Goal: Information Seeking & Learning: Learn about a topic

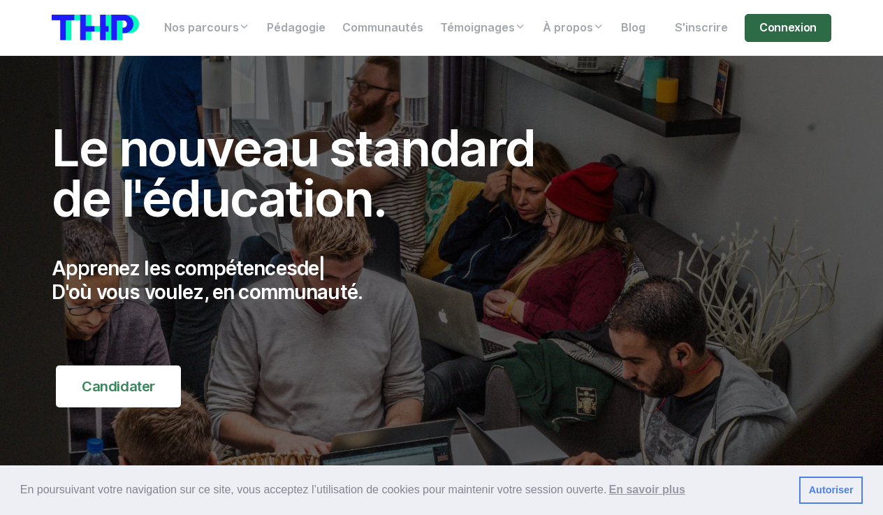
click at [776, 36] on link "Connexion" at bounding box center [788, 28] width 87 height 28
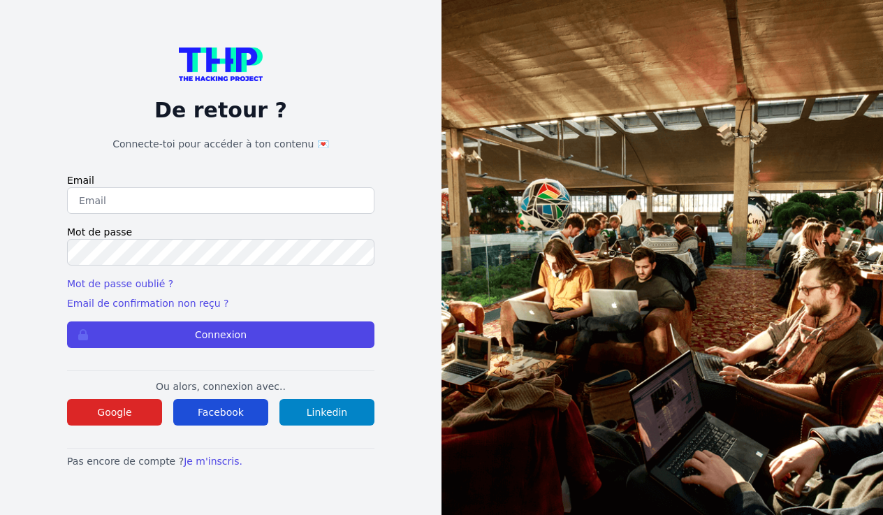
click at [210, 411] on button "Facebook" at bounding box center [220, 412] width 95 height 27
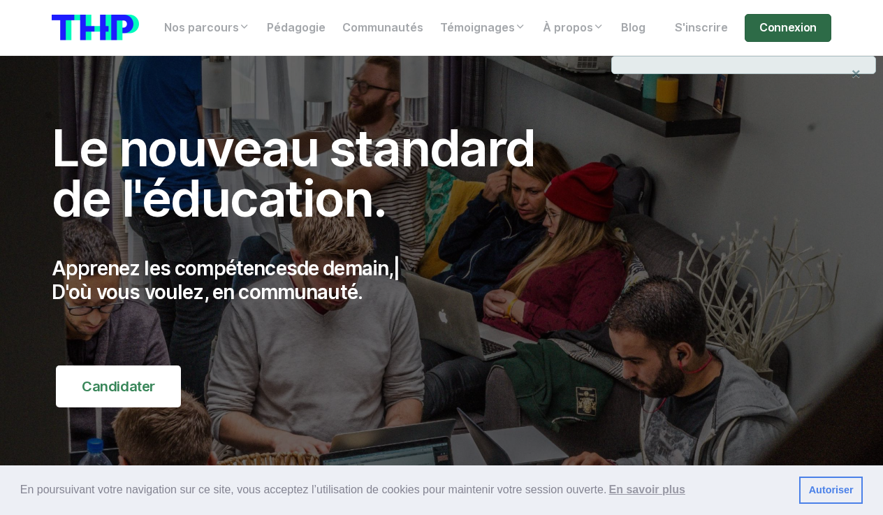
click at [801, 28] on link "Connexion" at bounding box center [788, 28] width 87 height 28
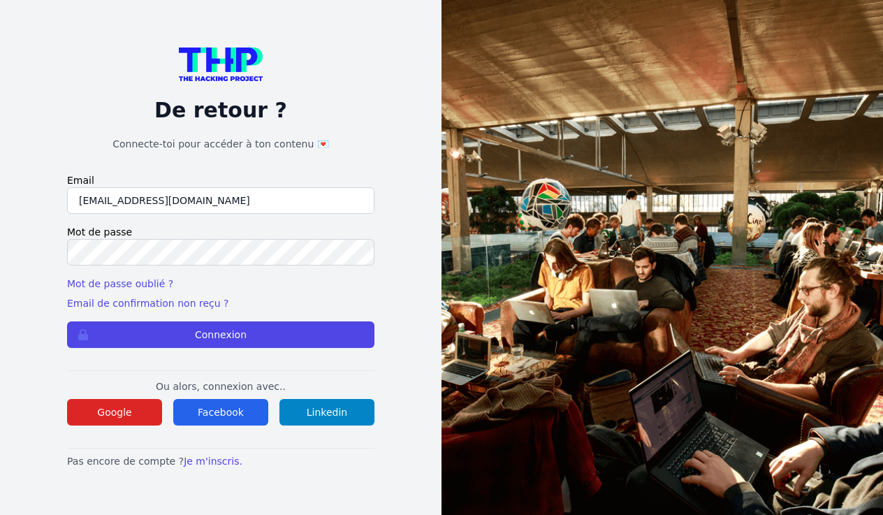
type input "[EMAIL_ADDRESS][DOMAIN_NAME]"
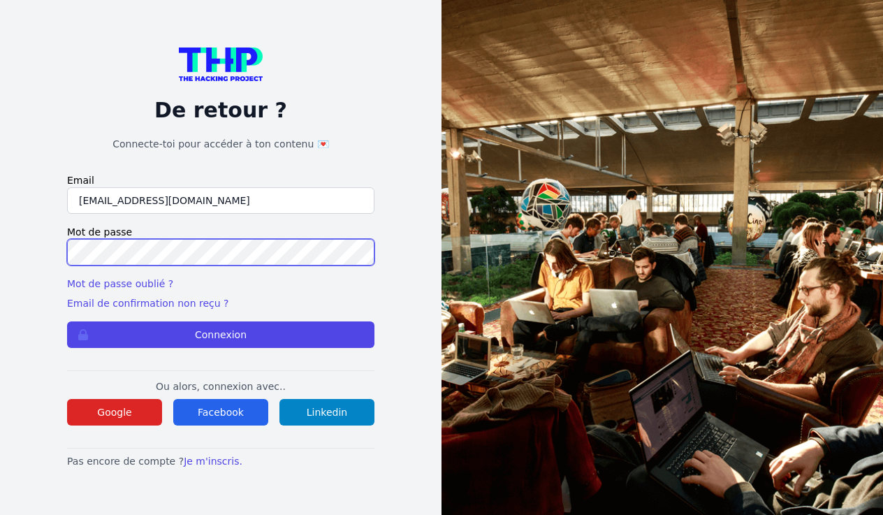
click at [221, 334] on button "Connexion" at bounding box center [221, 334] width 308 height 27
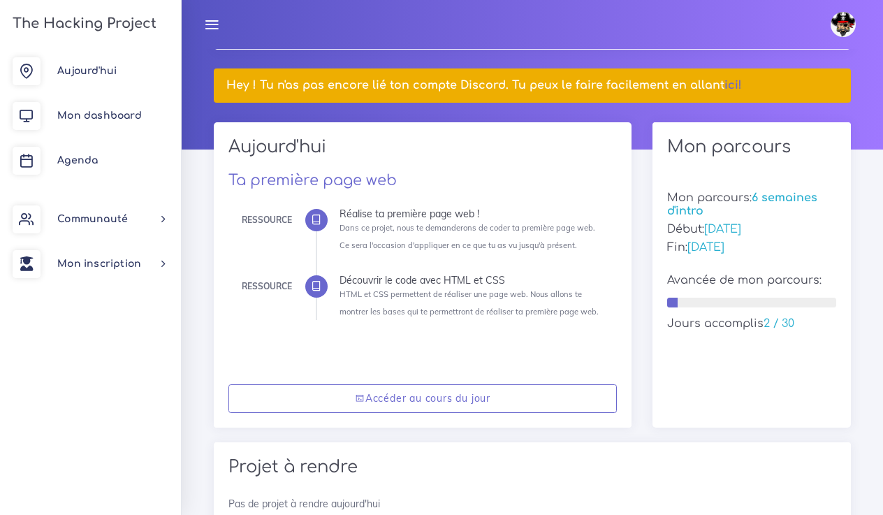
scroll to position [96, 0]
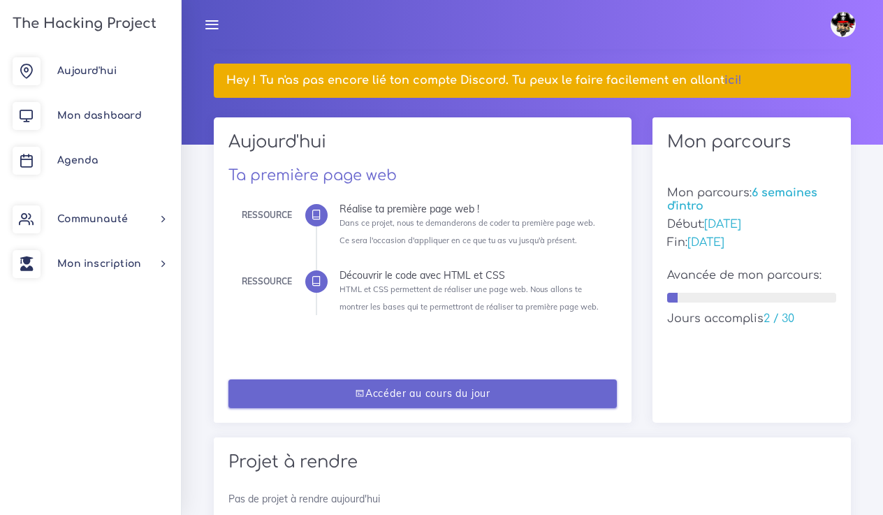
click at [499, 390] on link "Accéder au cours du jour" at bounding box center [423, 394] width 389 height 29
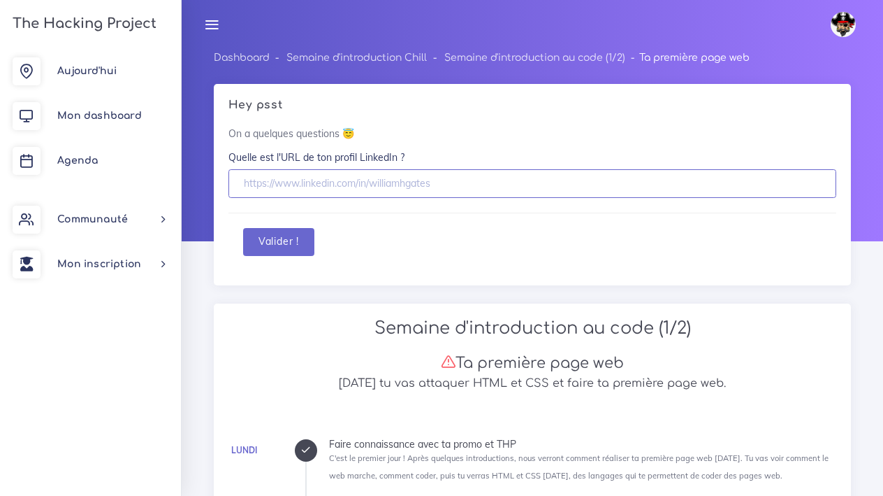
click at [312, 174] on input "text" at bounding box center [533, 183] width 608 height 29
paste input "[URL][DOMAIN_NAME]"
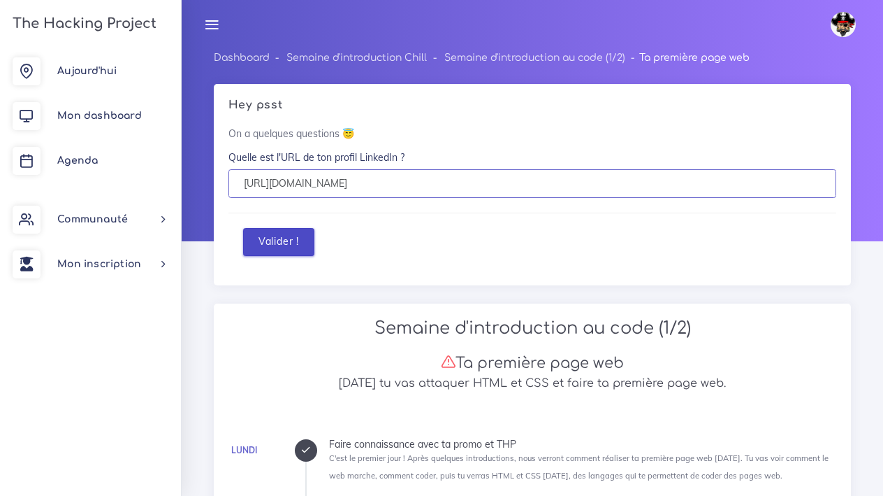
type input "[URL][DOMAIN_NAME]"
click at [291, 236] on button "Valider !" at bounding box center [278, 242] width 71 height 29
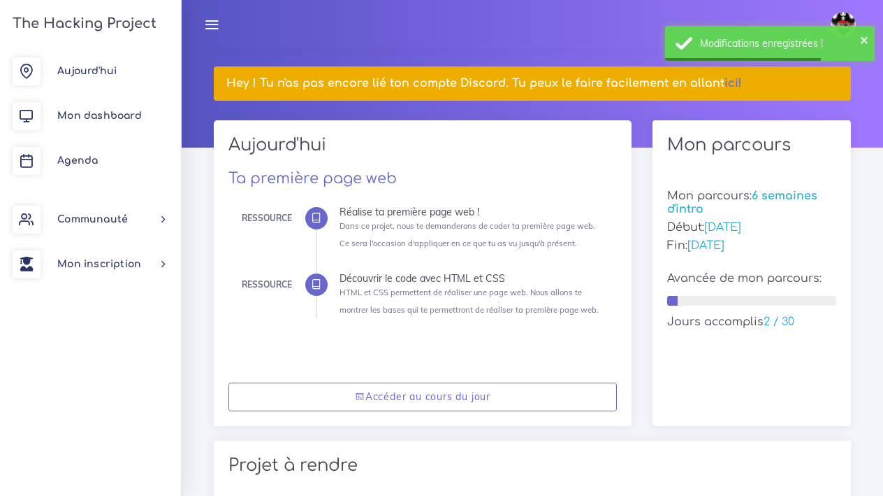
scroll to position [99, 0]
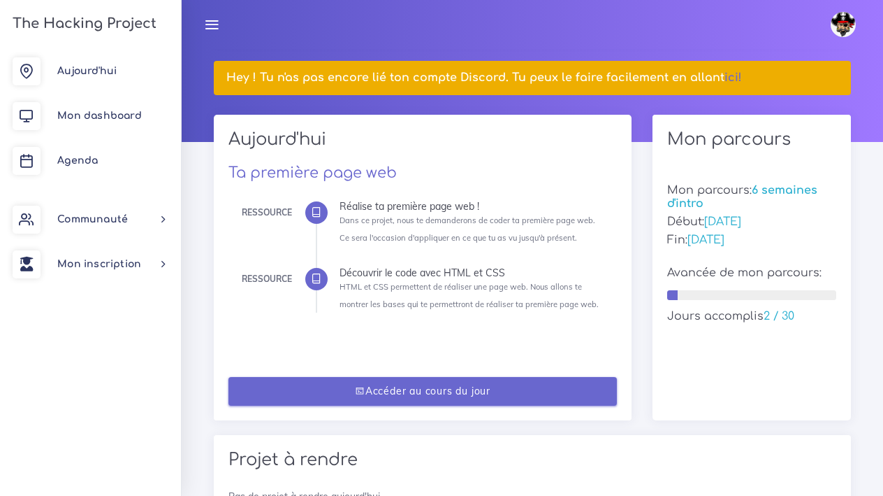
click at [492, 394] on link "Accéder au cours du jour" at bounding box center [423, 391] width 389 height 29
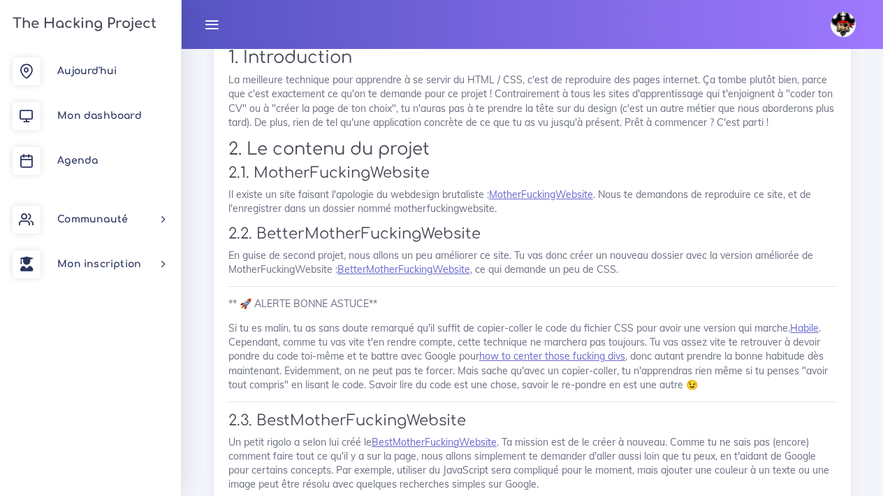
scroll to position [648, 0]
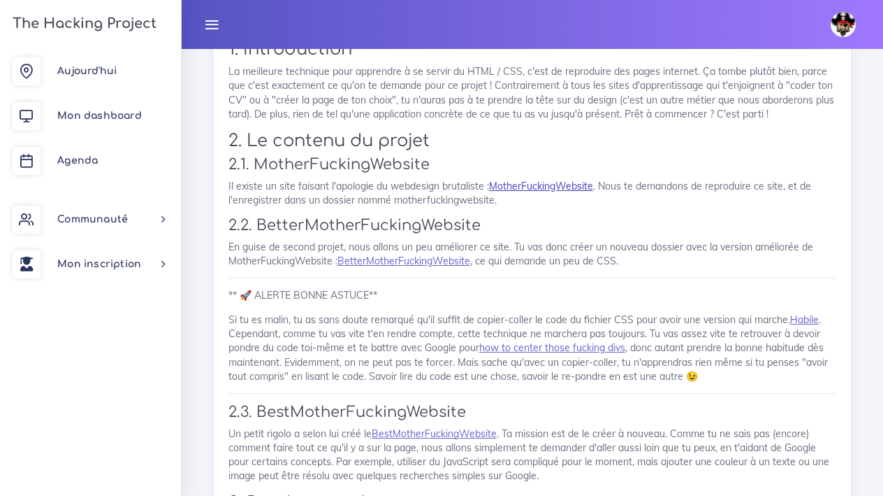
click at [563, 182] on link "MotherFuckingWebsite" at bounding box center [541, 186] width 104 height 13
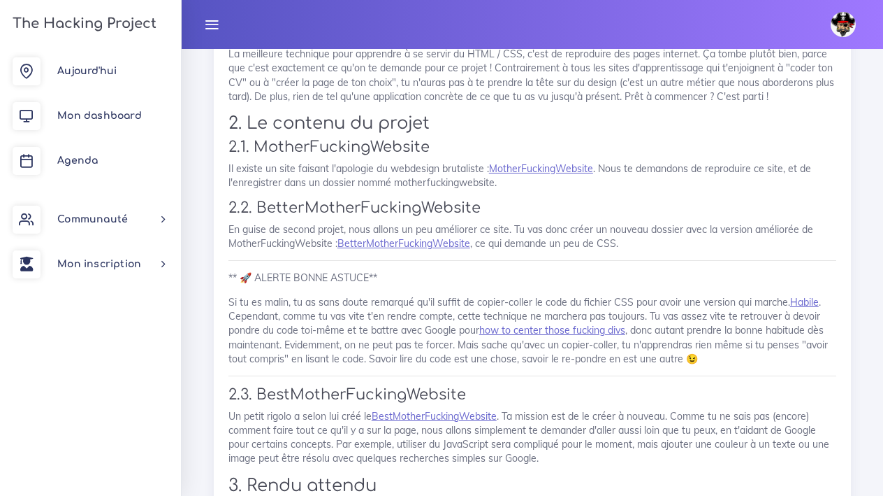
scroll to position [665, 0]
click at [419, 240] on link "BetterMotherFuckingWebsite" at bounding box center [404, 243] width 133 height 13
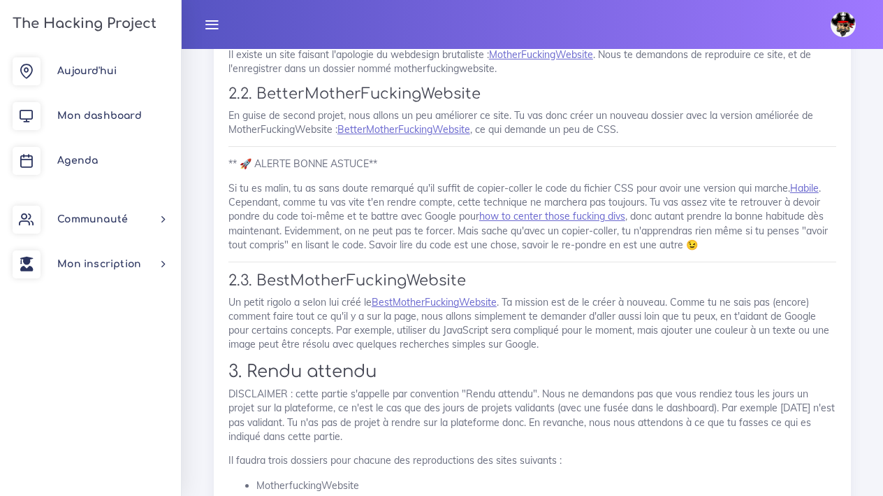
scroll to position [786, 0]
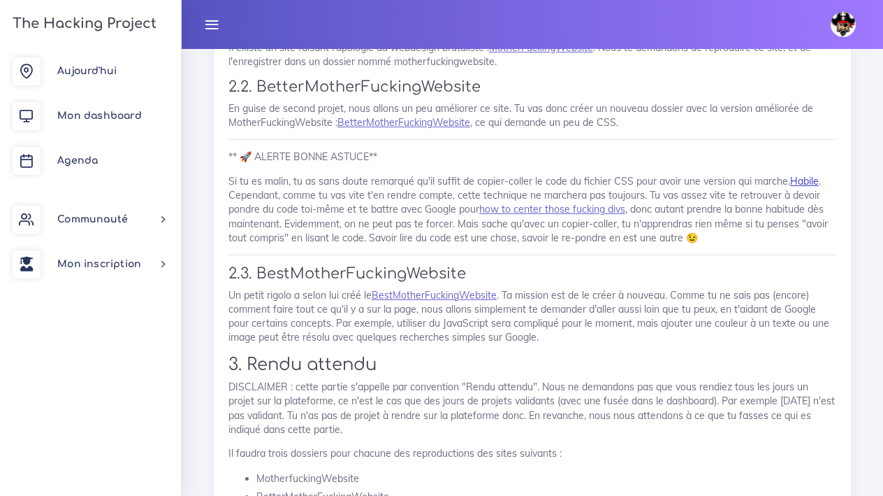
click at [802, 178] on link "Habile" at bounding box center [804, 181] width 29 height 13
click at [527, 208] on link "how to center those fucking divs" at bounding box center [552, 209] width 146 height 13
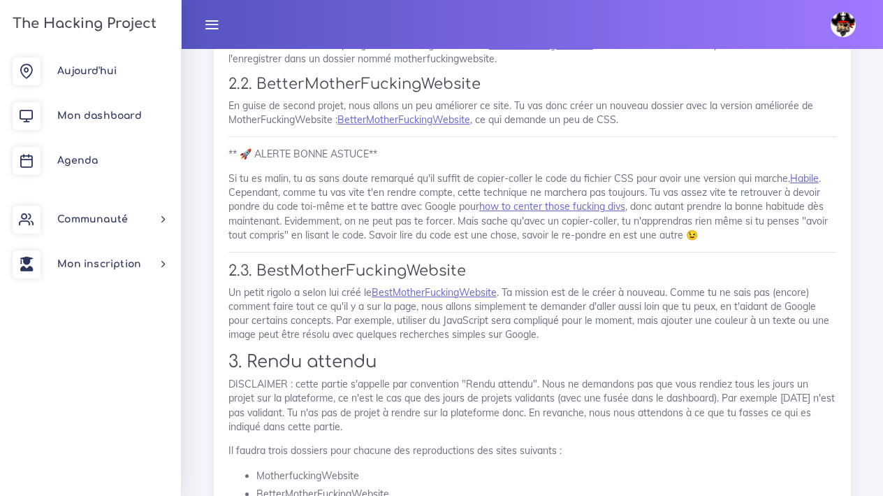
scroll to position [783, 0]
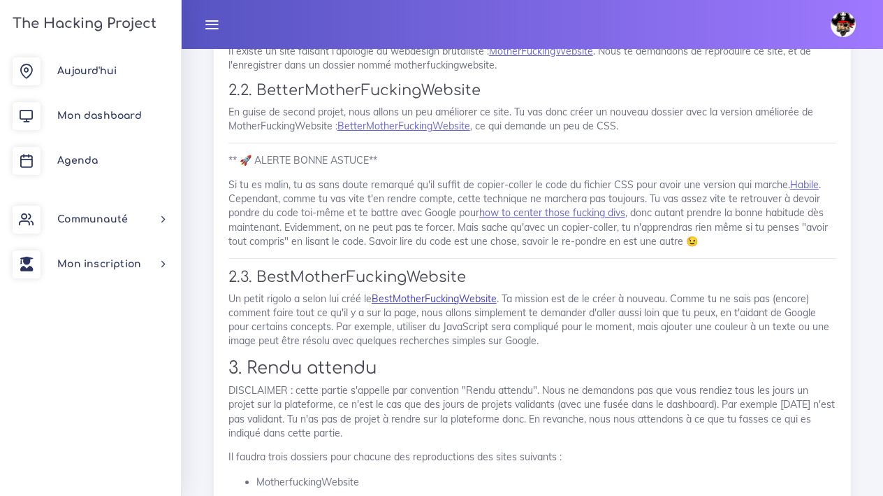
click at [459, 292] on link "BestMotherFuckingWebsite" at bounding box center [434, 298] width 125 height 13
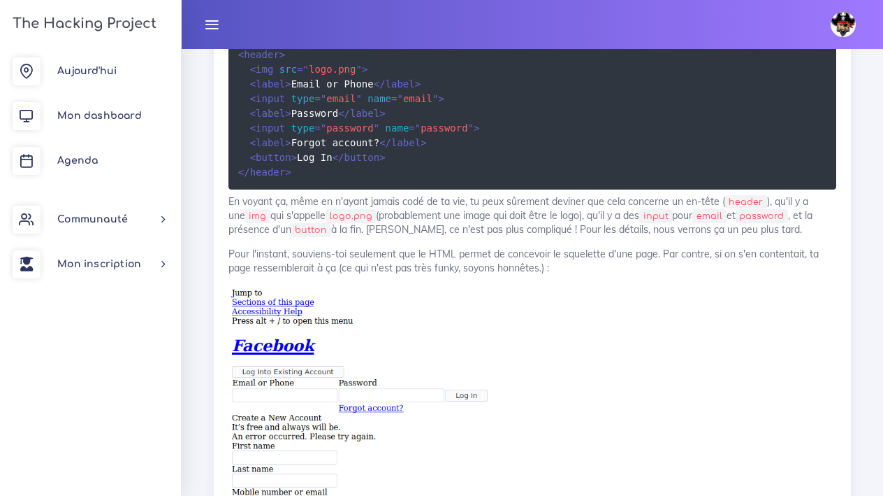
scroll to position [2417, 0]
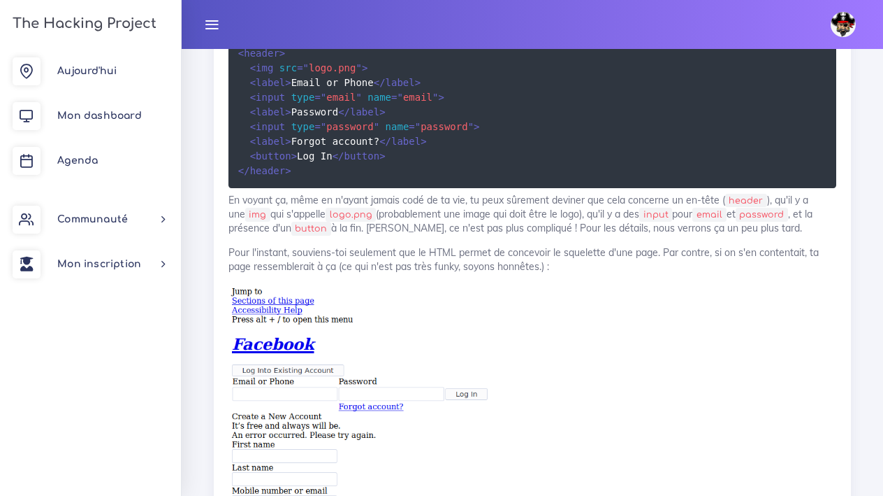
click at [564, 333] on img at bounding box center [533, 475] width 608 height 384
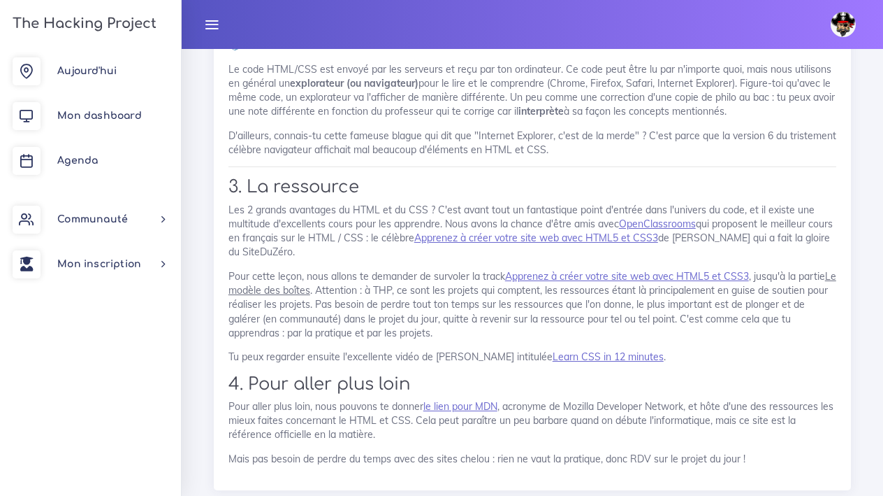
scroll to position [3327, 0]
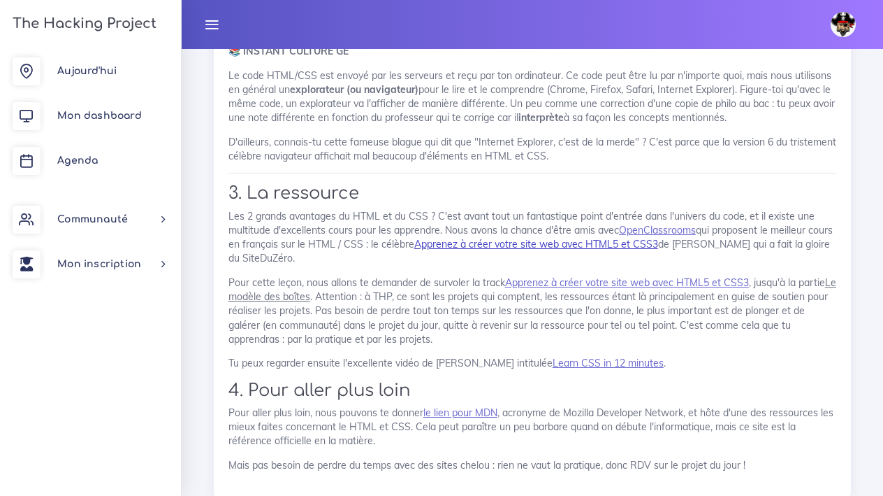
click at [608, 238] on link "Apprenez à créer votre site web avec HTML5 et CSS3" at bounding box center [536, 244] width 244 height 13
click at [550, 276] on link "Apprenez à créer votre site web avec HTML5 et CSS3" at bounding box center [627, 282] width 244 height 13
click at [293, 277] on u "Le modèle des boîtes" at bounding box center [533, 289] width 608 height 27
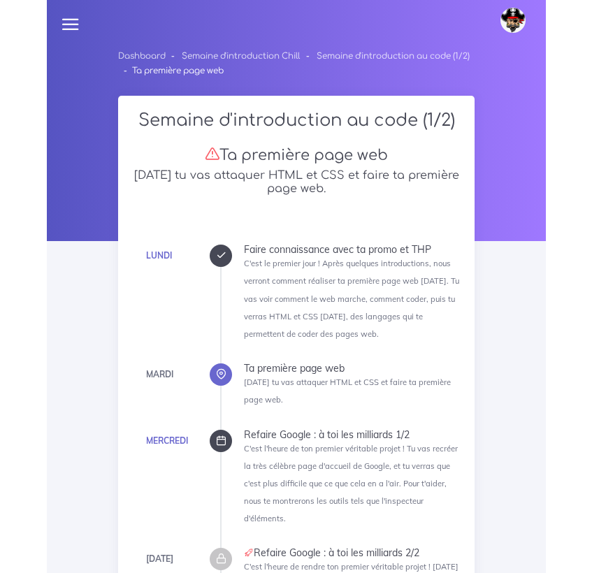
scroll to position [0, 0]
